Goal: Obtain resource: Download file/media

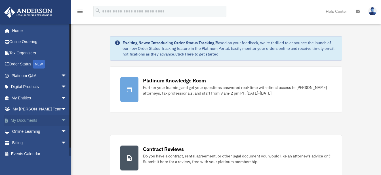
click at [61, 119] on span "arrow_drop_down" at bounding box center [66, 121] width 11 height 12
click at [24, 130] on link "Box" at bounding box center [41, 131] width 67 height 11
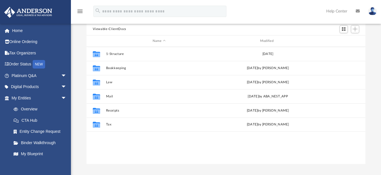
scroll to position [58, 0]
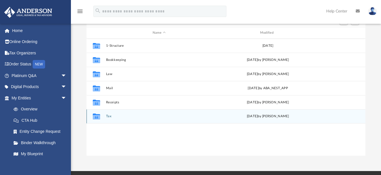
click at [109, 116] on button "Tax" at bounding box center [159, 117] width 106 height 4
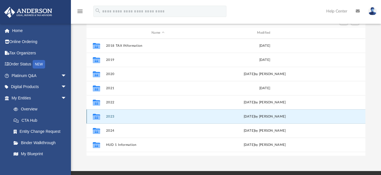
click at [110, 116] on button "2023" at bounding box center [158, 117] width 104 height 4
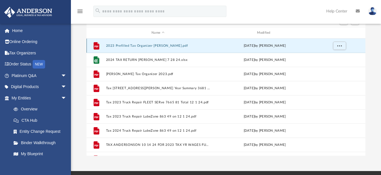
click at [121, 46] on button "2023 Prefilled Tax Organizer [PERSON_NAME].pdf" at bounding box center [158, 46] width 104 height 4
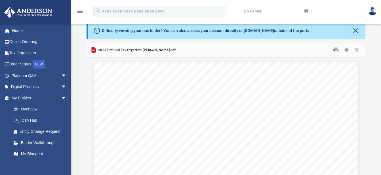
scroll to position [11, 0]
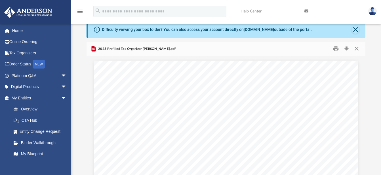
click at [93, 48] on icon "Preview" at bounding box center [93, 49] width 4 height 6
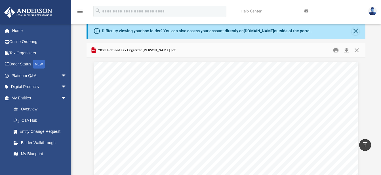
scroll to position [0, 0]
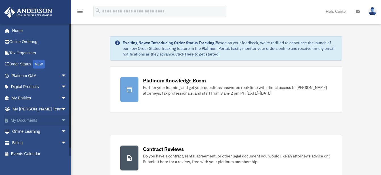
click at [61, 118] on span "arrow_drop_down" at bounding box center [66, 121] width 11 height 12
click at [31, 131] on link "Box" at bounding box center [41, 131] width 67 height 11
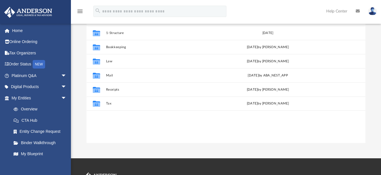
scroll to position [71, 0]
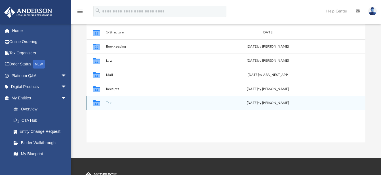
click at [106, 102] on button "Tax" at bounding box center [159, 104] width 106 height 4
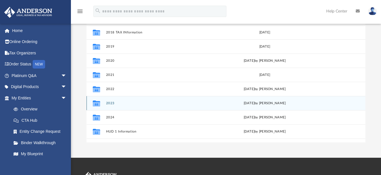
click at [108, 101] on div "Collaborated Folder 2023 Tue Dec 3 2024 by Dwayne Michell Wise" at bounding box center [226, 103] width 279 height 14
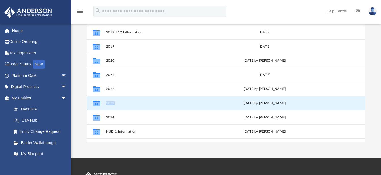
click at [108, 101] on div "Collaborated Folder 2023 Tue Dec 3 2024 by Dwayne Michell Wise" at bounding box center [226, 103] width 279 height 14
drag, startPoint x: 108, startPoint y: 101, endPoint x: 144, endPoint y: 108, distance: 36.2
click at [144, 108] on div "Collaborated Folder 2023 Tue Dec 3 2024 by Dwayne Michell Wise" at bounding box center [226, 103] width 279 height 14
click at [94, 106] on icon "grid" at bounding box center [95, 104] width 7 height 5
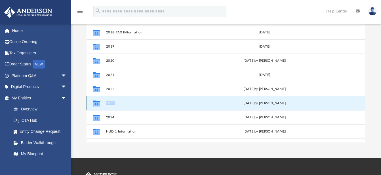
click at [192, 105] on button "2023" at bounding box center [158, 104] width 104 height 4
click at [197, 142] on div "Collaborated Folder KMS Mon Jun 10 2019 by Jennie Wilson" at bounding box center [226, 146] width 279 height 14
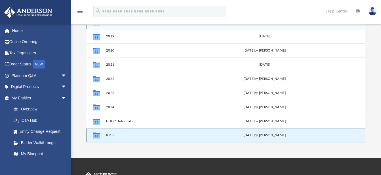
scroll to position [0, 0]
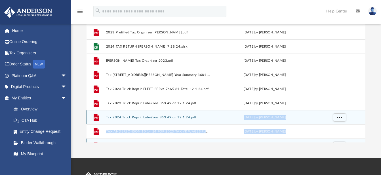
drag, startPoint x: 197, startPoint y: 142, endPoint x: 210, endPoint y: 111, distance: 33.1
click at [210, 111] on div "File 2023 Prefilled Tax Organizer Wise, Dwayne.pdf Wed Oct 16 2024 by Dwayne Mi…" at bounding box center [226, 103] width 279 height 156
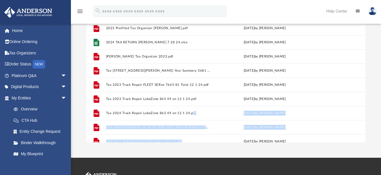
scroll to position [5, 0]
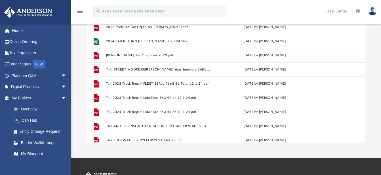
click at [370, 103] on div "Difficulty viewing your box folder? You can also access your account directly o…" at bounding box center [226, 52] width 310 height 181
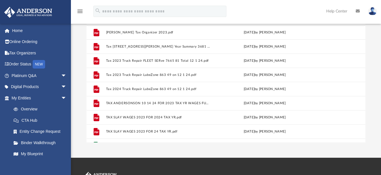
scroll to position [30, 0]
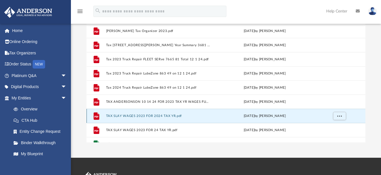
click at [148, 115] on button "TAX SLAY WAGES 2023 FOR 2024 TAX YR.pdf" at bounding box center [158, 116] width 104 height 4
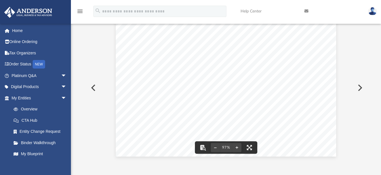
scroll to position [0, 0]
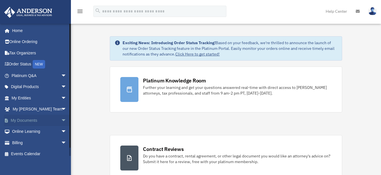
click at [61, 120] on span "arrow_drop_down" at bounding box center [66, 121] width 11 height 12
click at [45, 132] on link "Box" at bounding box center [41, 131] width 67 height 11
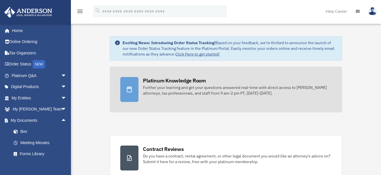
click at [138, 104] on link "Platinum Knowledge Room Further your learning and get your questions answered r…" at bounding box center [226, 90] width 232 height 46
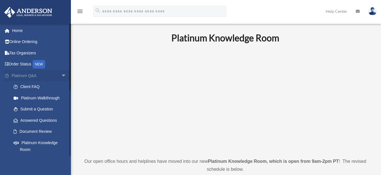
click at [61, 72] on span "arrow_drop_down" at bounding box center [66, 76] width 11 height 12
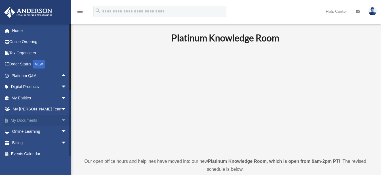
click at [61, 119] on span "arrow_drop_down" at bounding box center [66, 121] width 11 height 12
click at [24, 131] on link "Box" at bounding box center [41, 131] width 67 height 11
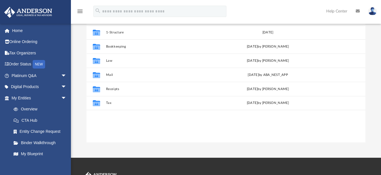
scroll to position [72, 0]
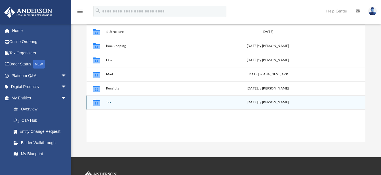
click at [109, 102] on button "Tax" at bounding box center [159, 103] width 106 height 4
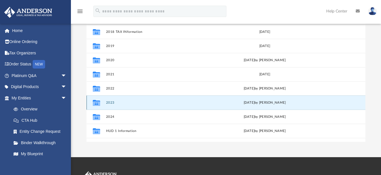
click at [109, 102] on button "2023" at bounding box center [158, 103] width 104 height 4
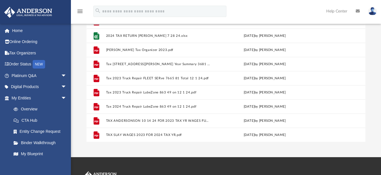
scroll to position [0, 0]
